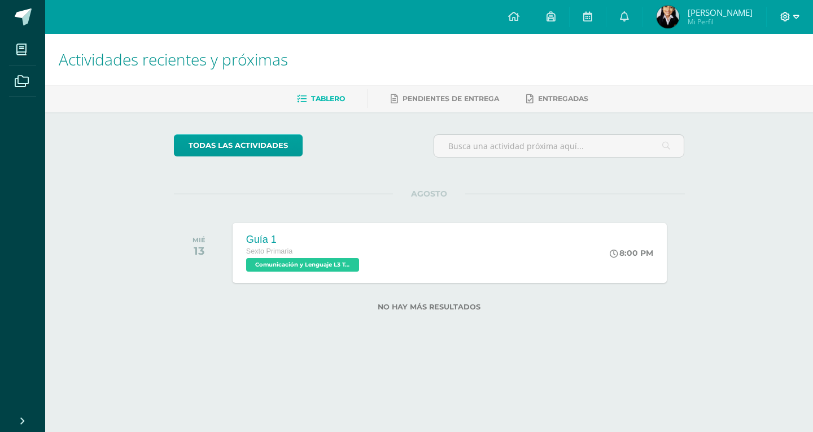
drag, startPoint x: 776, startPoint y: 16, endPoint x: 787, endPoint y: 16, distance: 11.9
click at [787, 16] on div at bounding box center [790, 17] width 46 height 34
click at [787, 16] on icon at bounding box center [786, 17] width 10 height 10
click at [736, 69] on link "Cerrar sesión" at bounding box center [755, 77] width 89 height 16
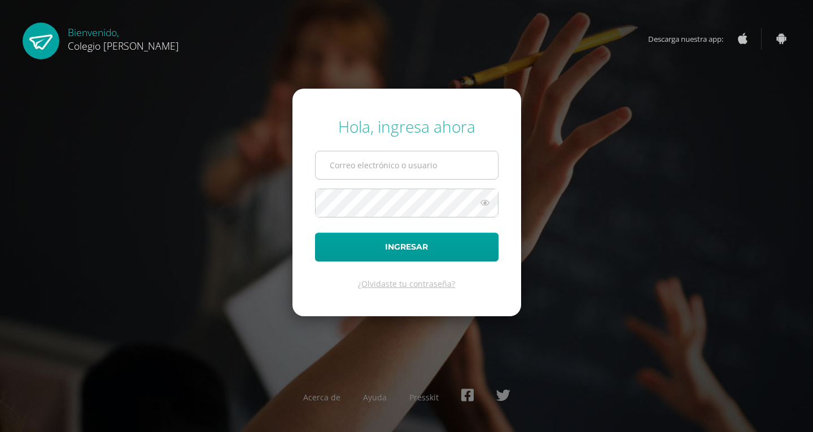
type input "[EMAIL_ADDRESS][DOMAIN_NAME]"
click at [417, 166] on input "[EMAIL_ADDRESS][DOMAIN_NAME]" at bounding box center [407, 165] width 182 height 28
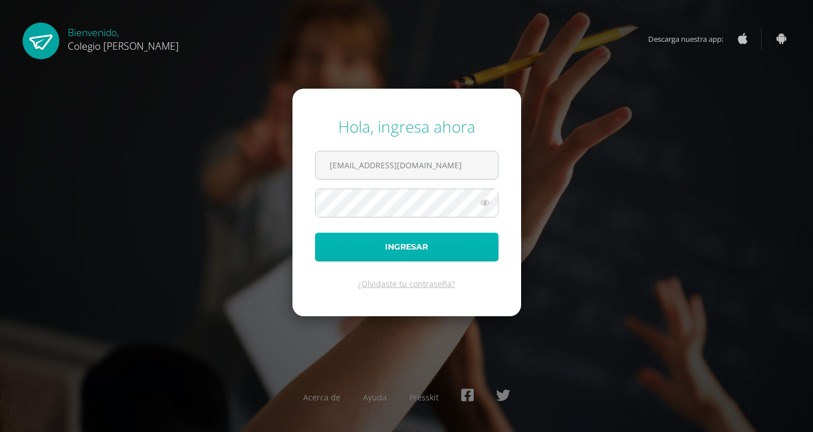
click at [421, 256] on button "Ingresar" at bounding box center [407, 247] width 184 height 29
